Goal: Task Accomplishment & Management: Complete application form

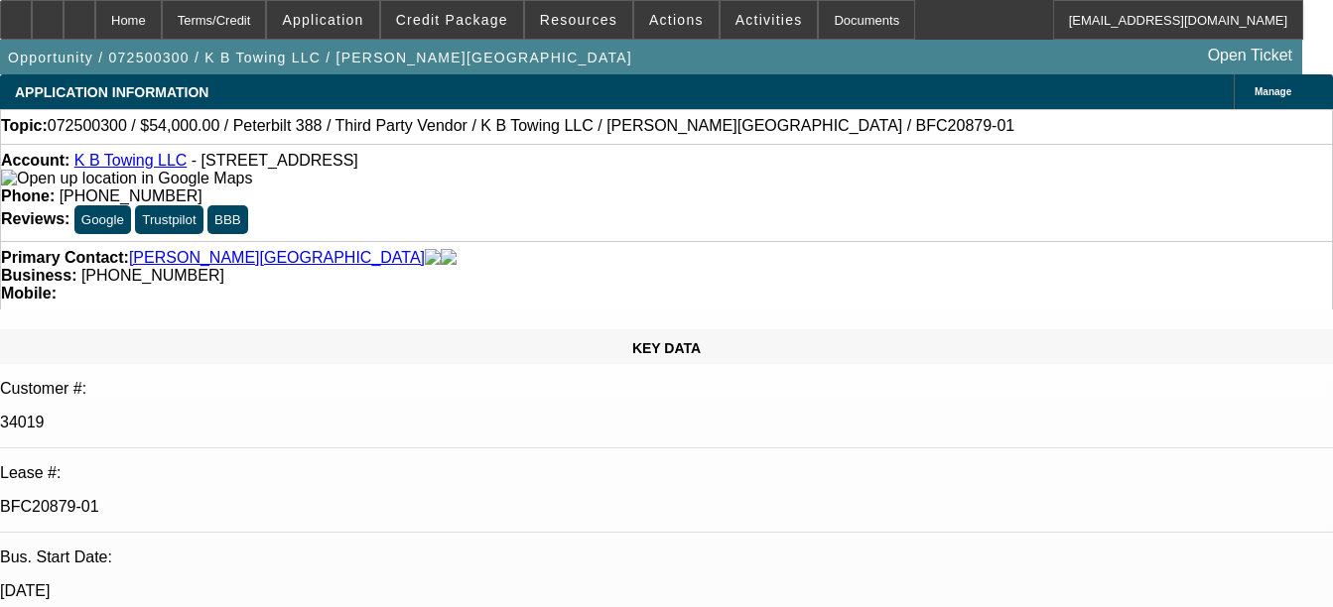
select select "0"
select select "6"
select select "0"
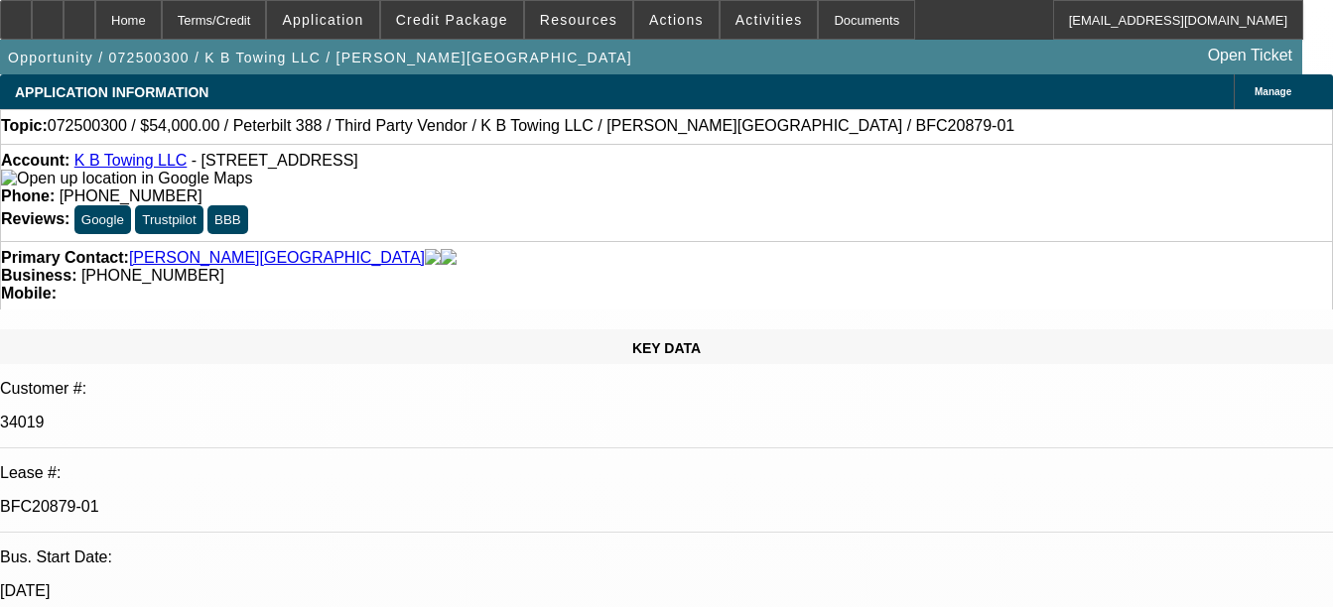
select select "0"
select select "6"
select select "0"
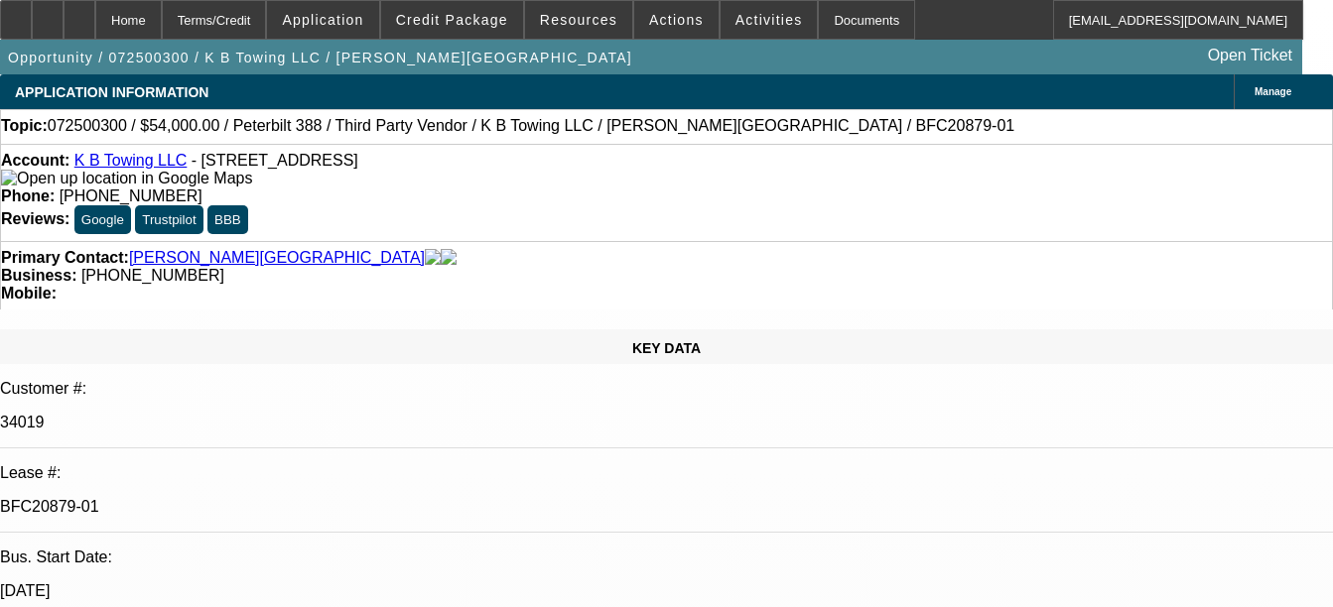
select select "0"
select select "6"
select select "0"
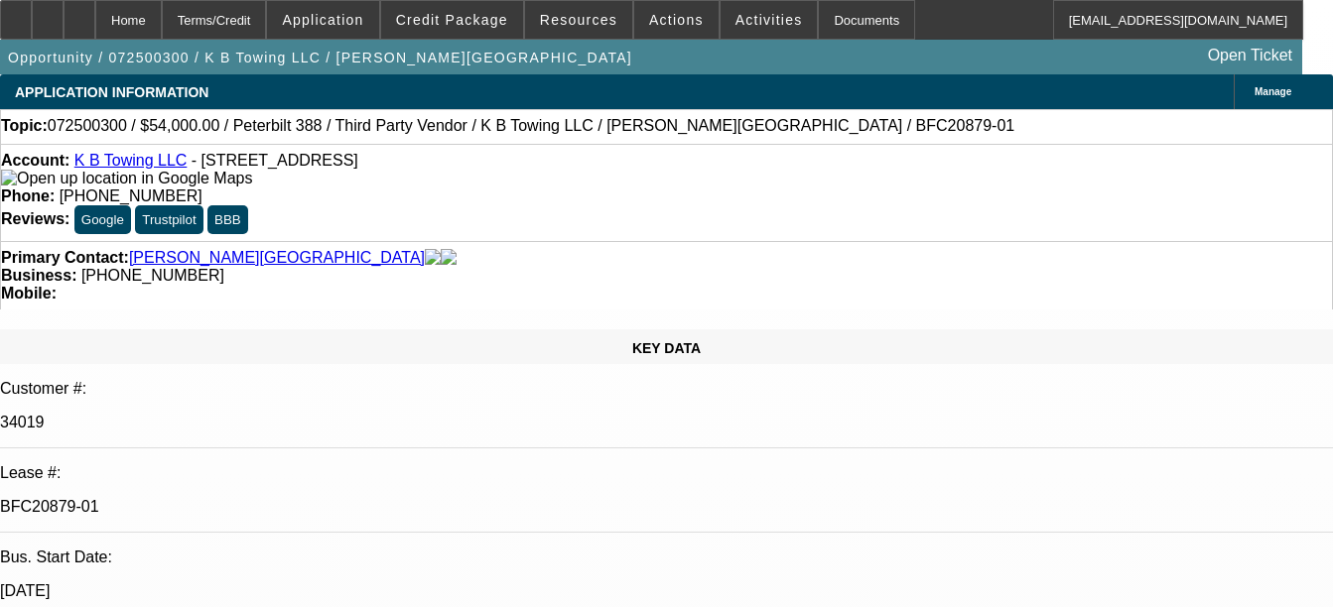
select select "6"
click at [820, 22] on div "Documents" at bounding box center [866, 20] width 97 height 40
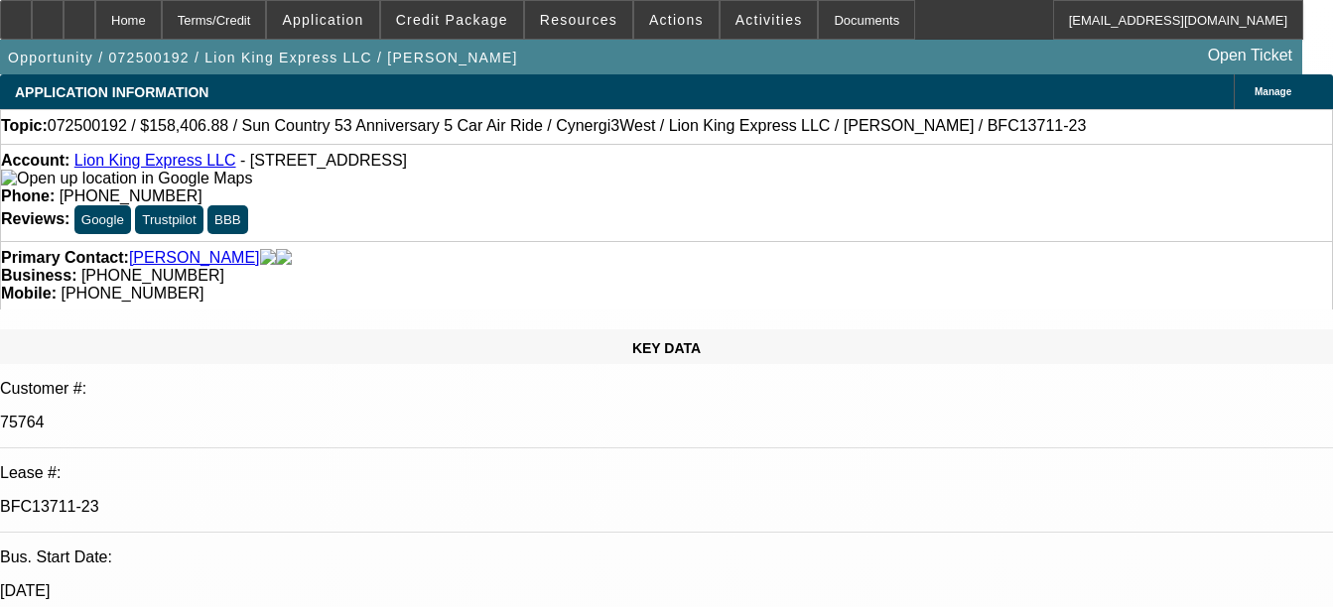
select select "0"
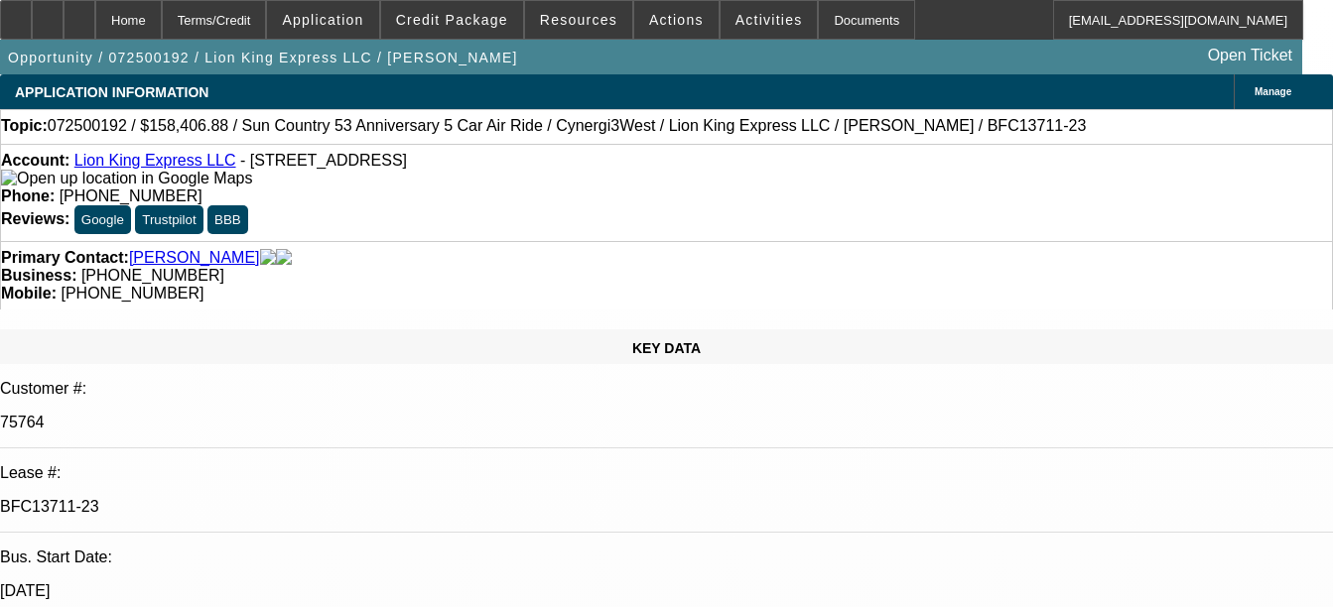
select select "0"
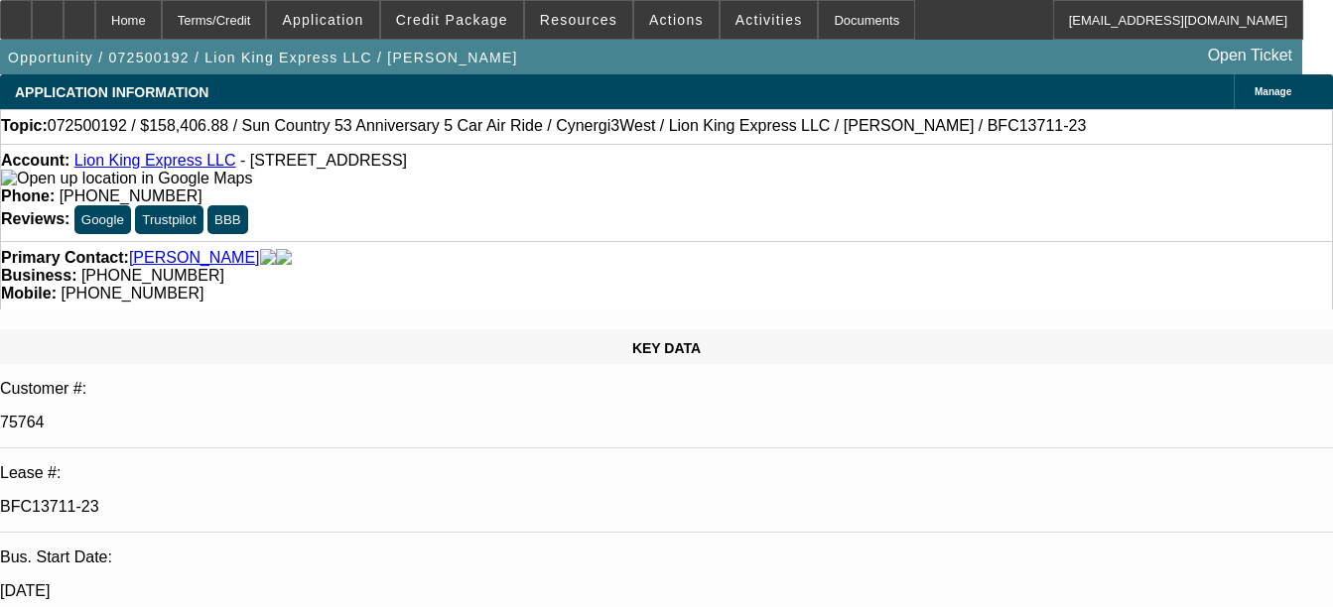
select select "0"
select select "1"
select select "6"
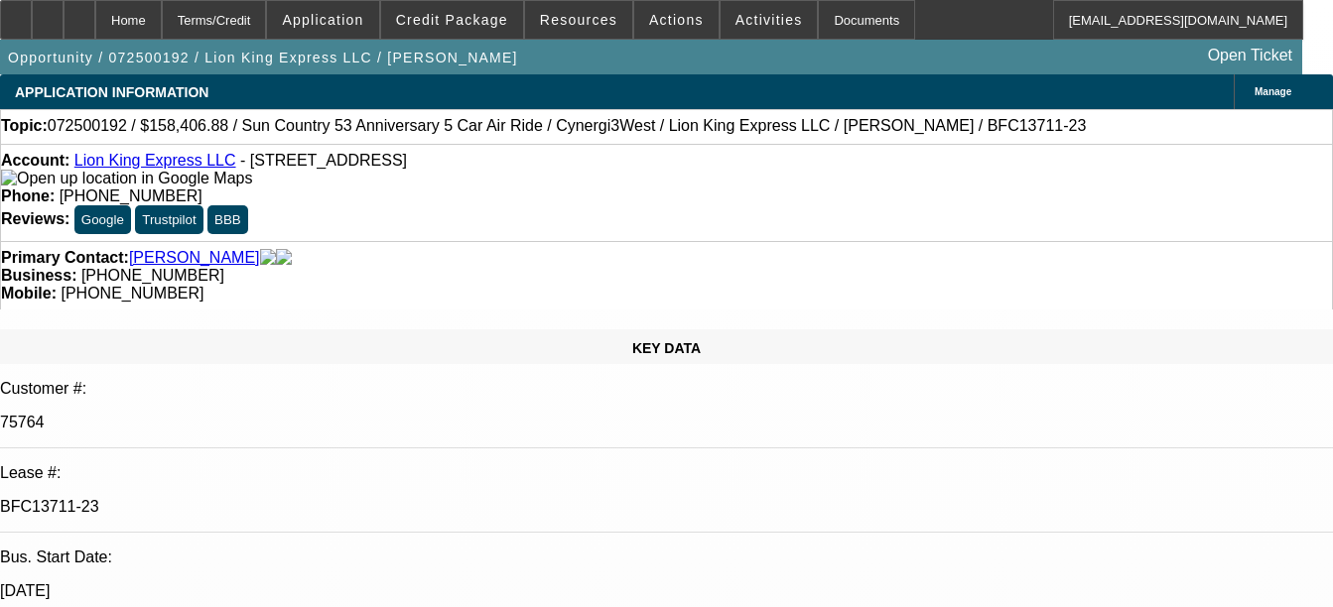
select select "1"
select select "6"
select select "1"
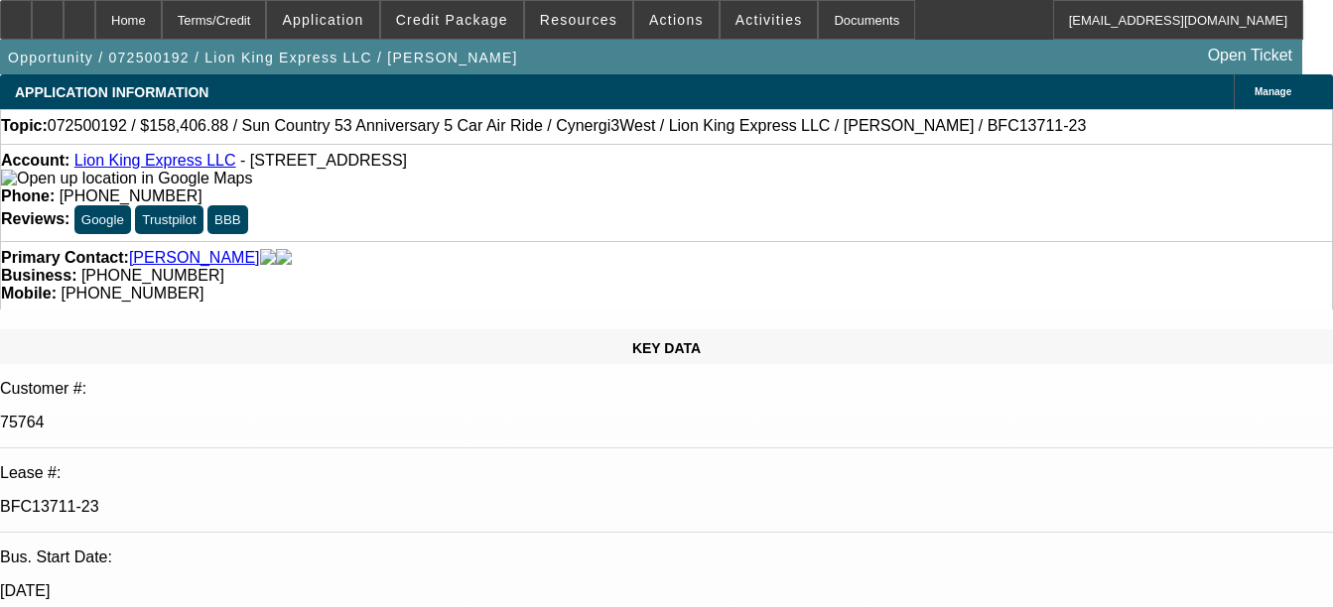
select select "6"
select select "1"
select select "6"
click at [818, 28] on div "Documents" at bounding box center [866, 20] width 97 height 40
